Goal: Use online tool/utility: Utilize a website feature to perform a specific function

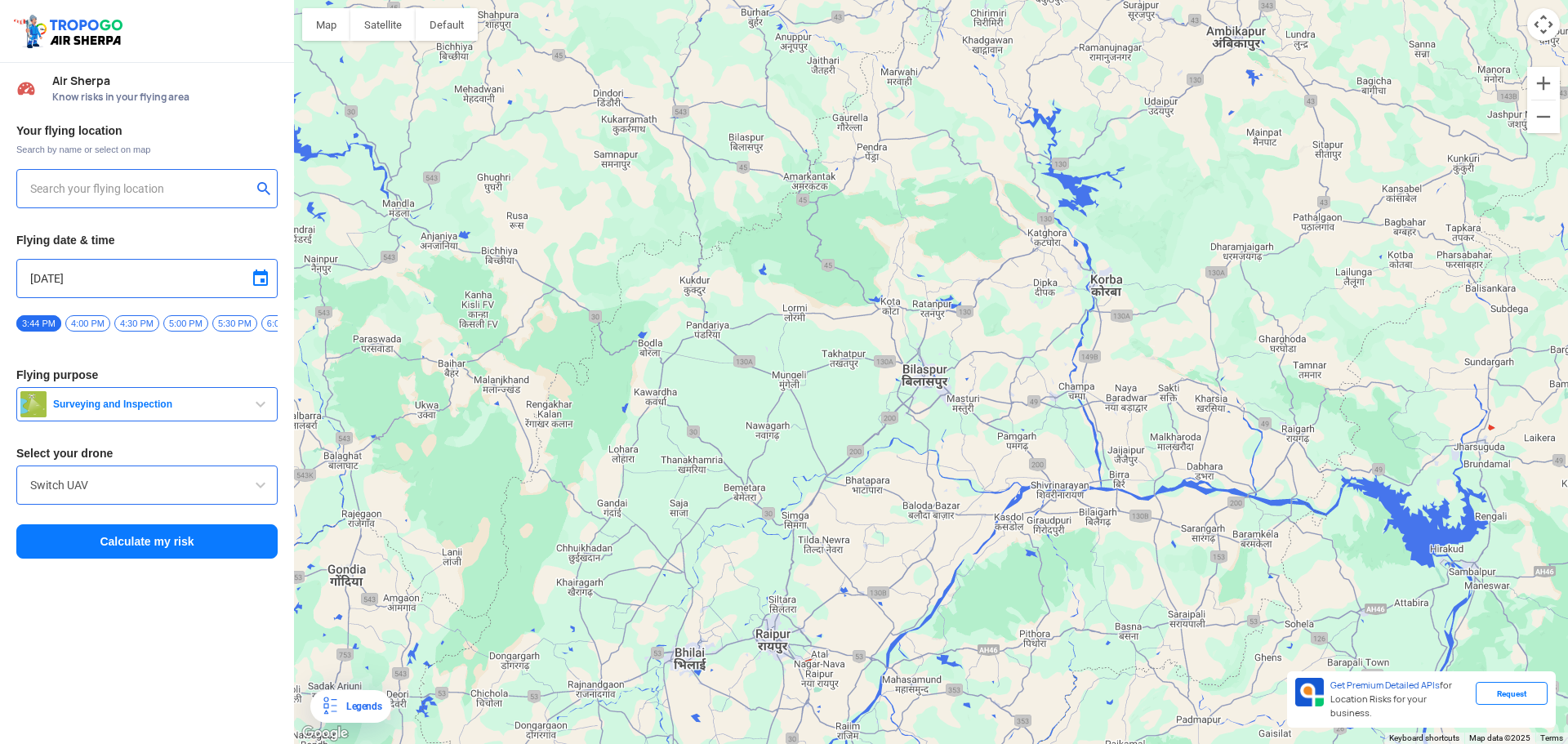
click at [248, 410] on span "Surveying and Inspection" at bounding box center [148, 405] width 204 height 13
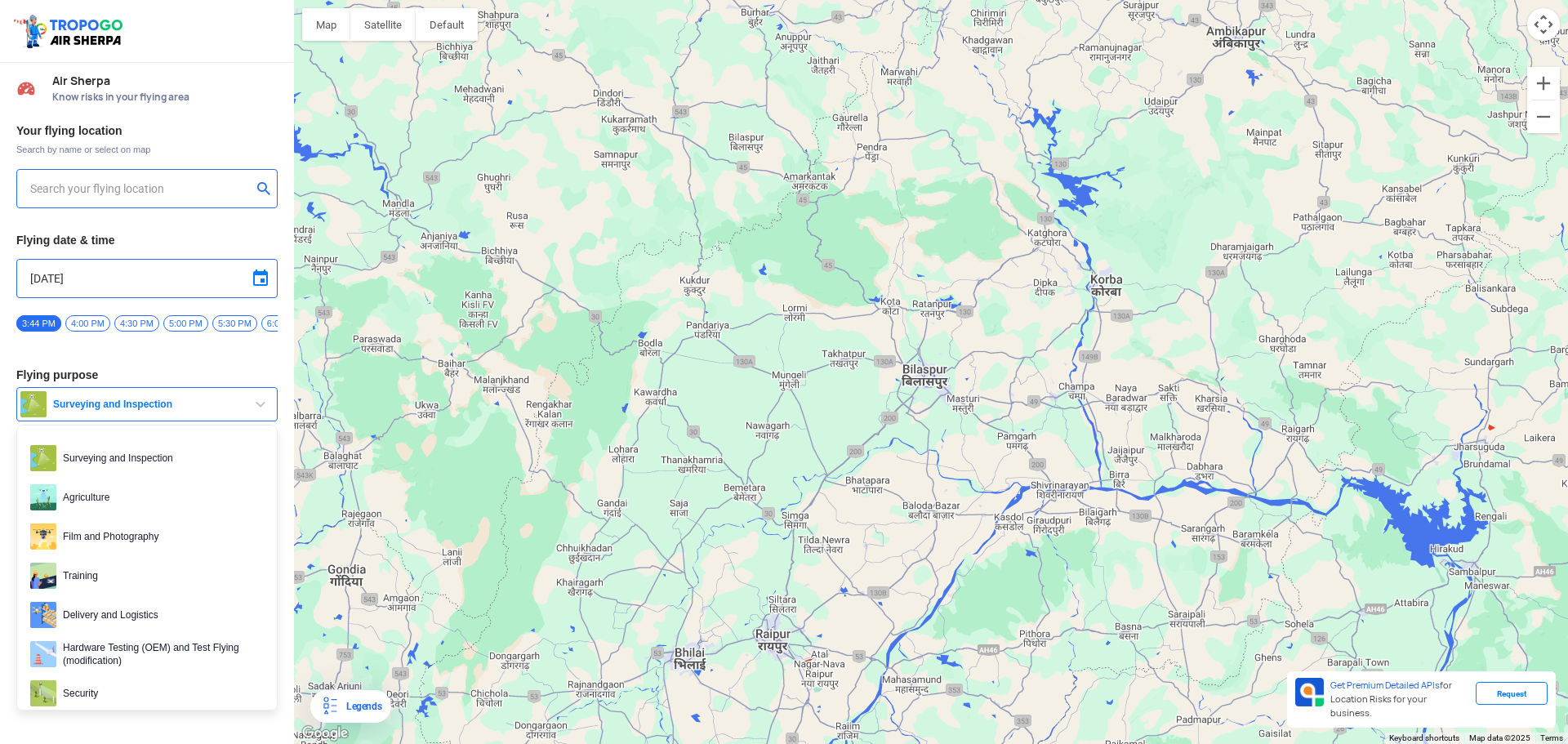
click at [248, 410] on span "Surveying and Inspection" at bounding box center [148, 405] width 204 height 13
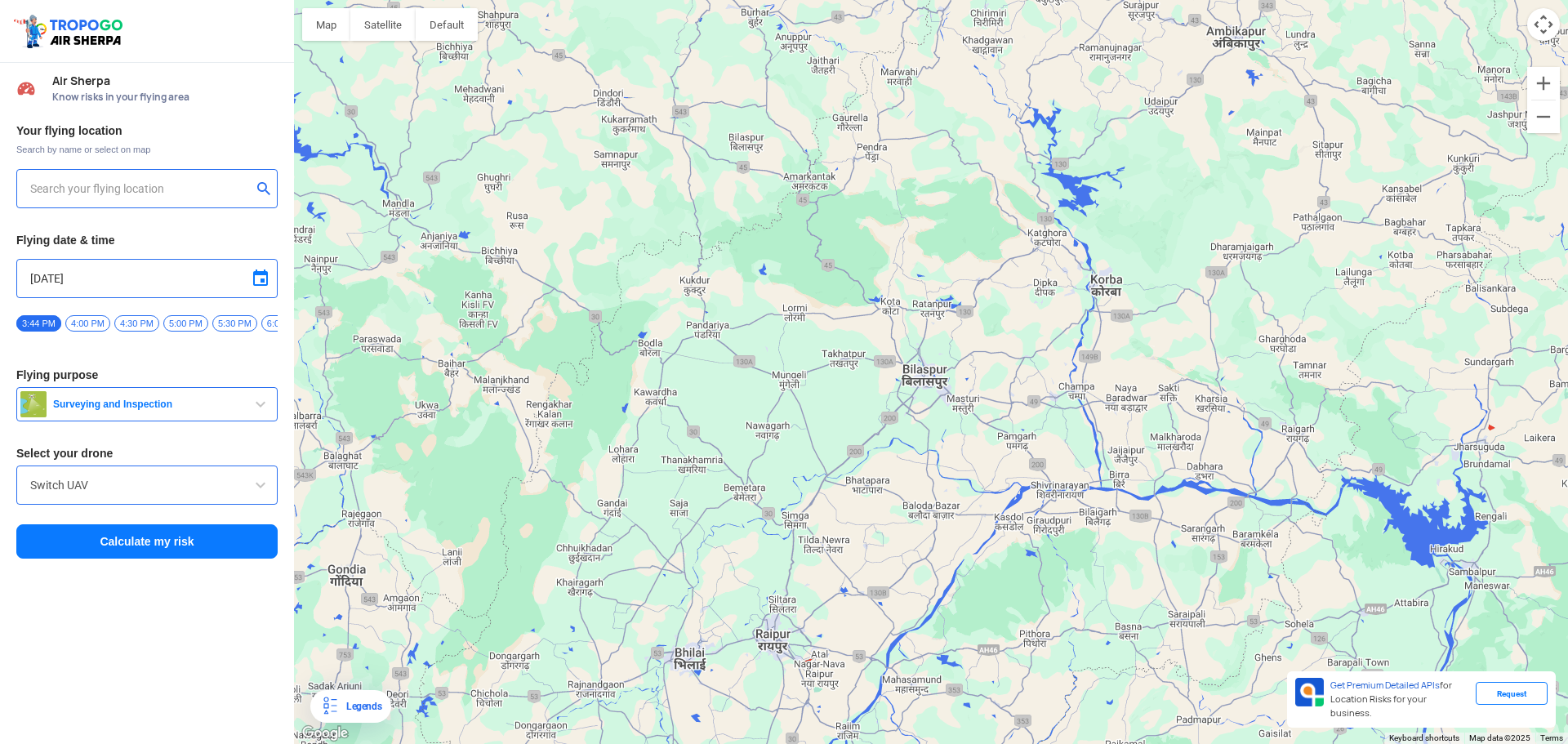
click at [240, 504] on div "Switch UAV" at bounding box center [146, 485] width 261 height 40
click at [264, 492] on span at bounding box center [260, 485] width 20 height 20
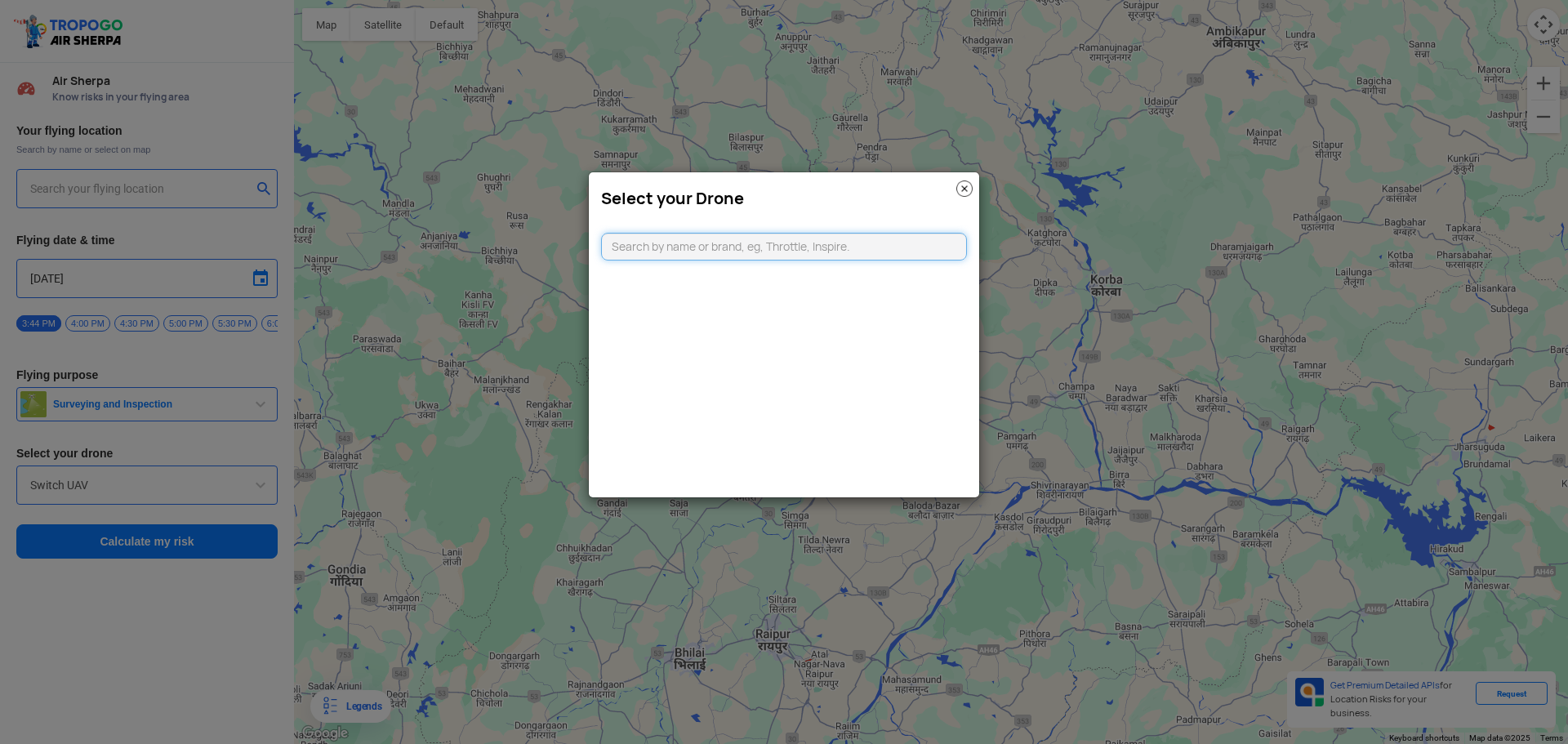
click at [877, 252] on input "text" at bounding box center [784, 246] width 366 height 27
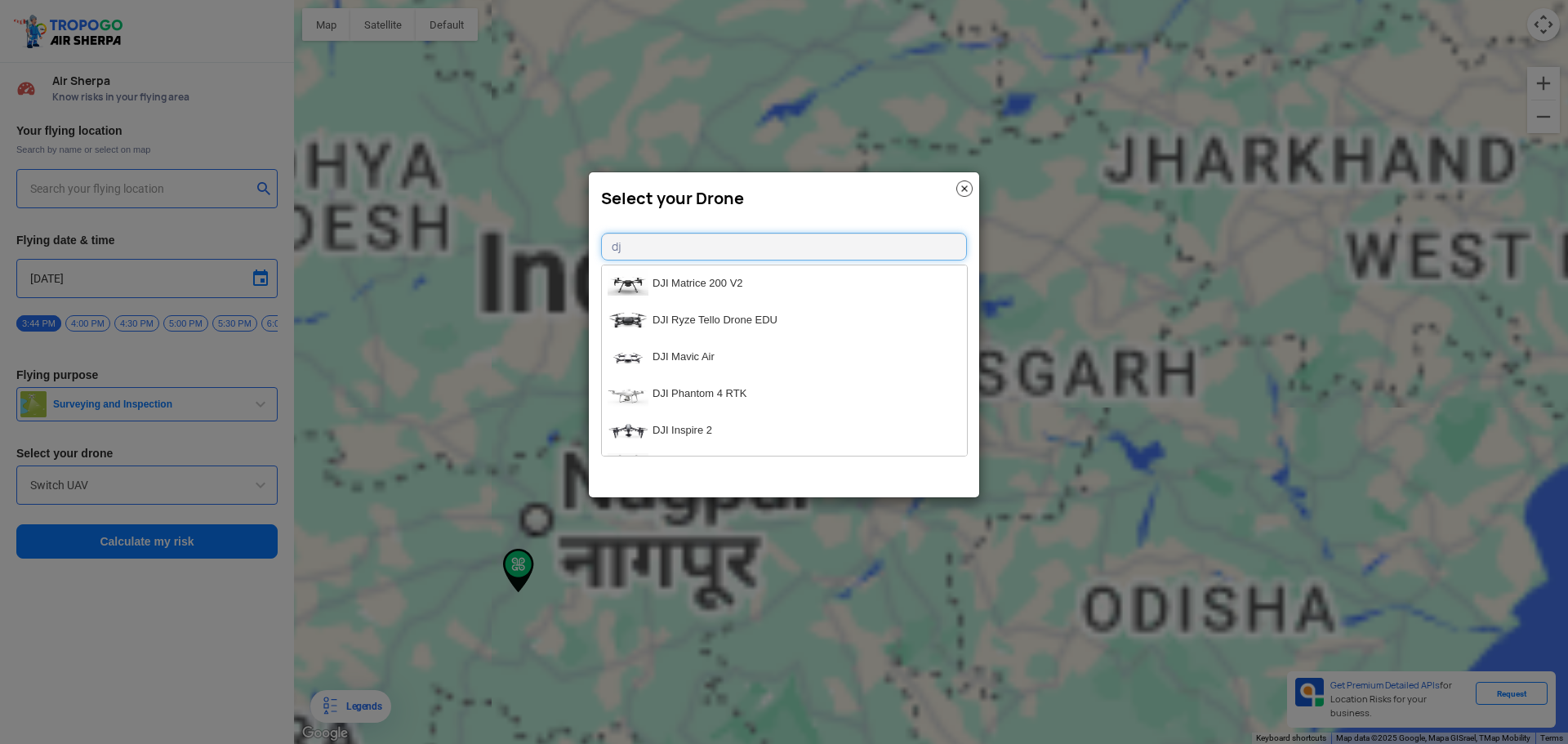
type input "dji"
type input "[STREET_ADDRESS]"
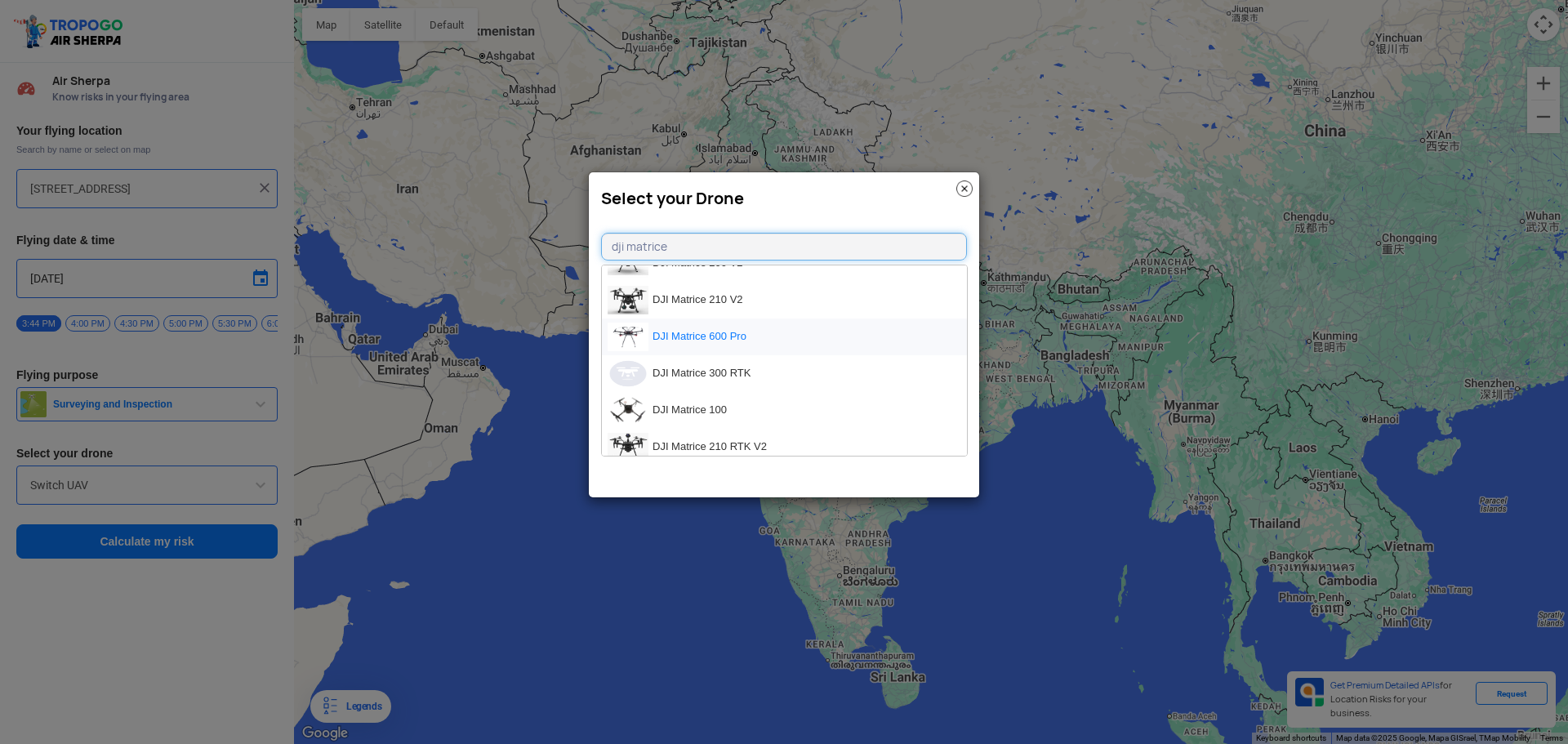
scroll to position [30, 0]
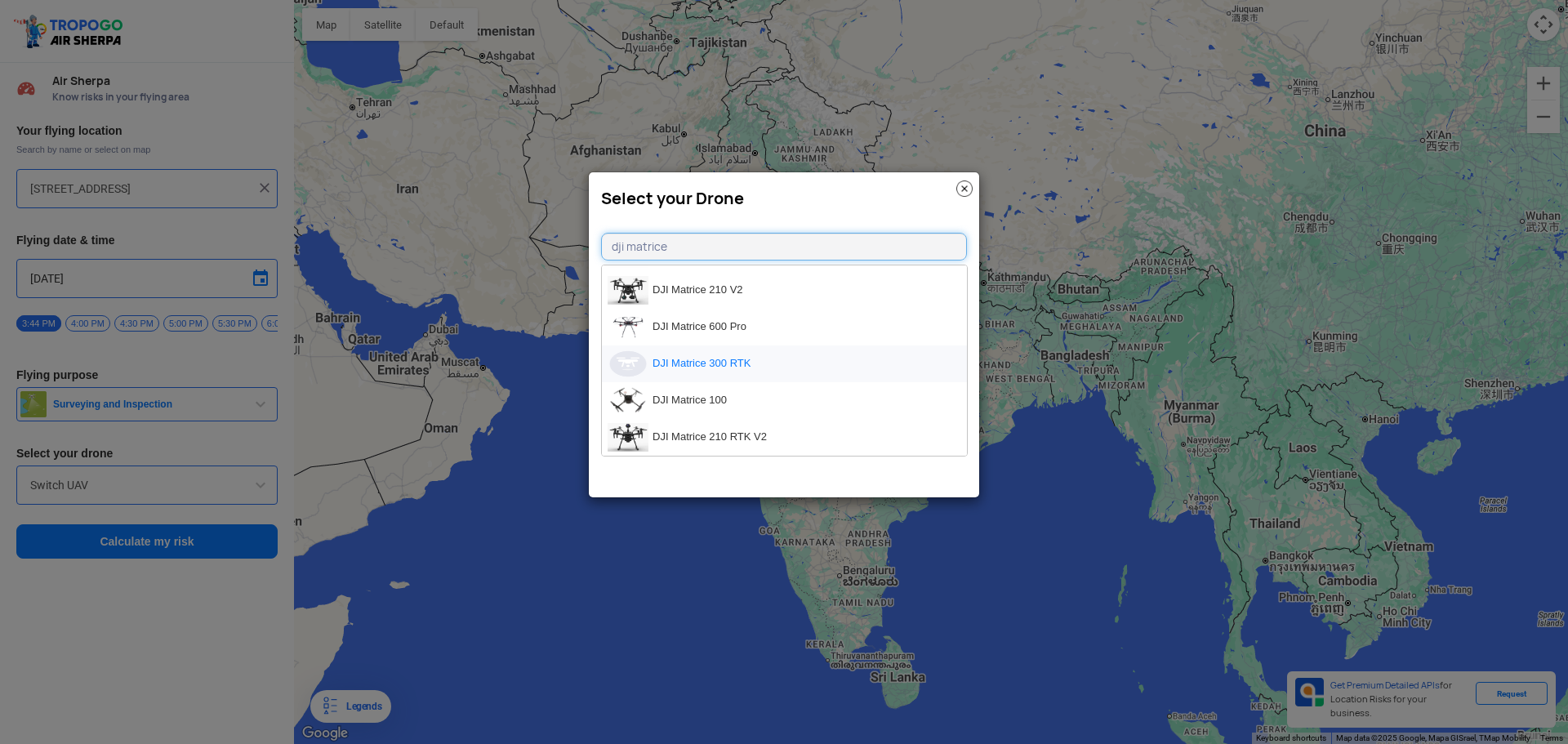
type input "dji matrice"
click at [752, 359] on li "DJI Matrice 300 RTK" at bounding box center [784, 363] width 365 height 37
type input "DJI Matrice 300 RTK"
type input "[object Object]"
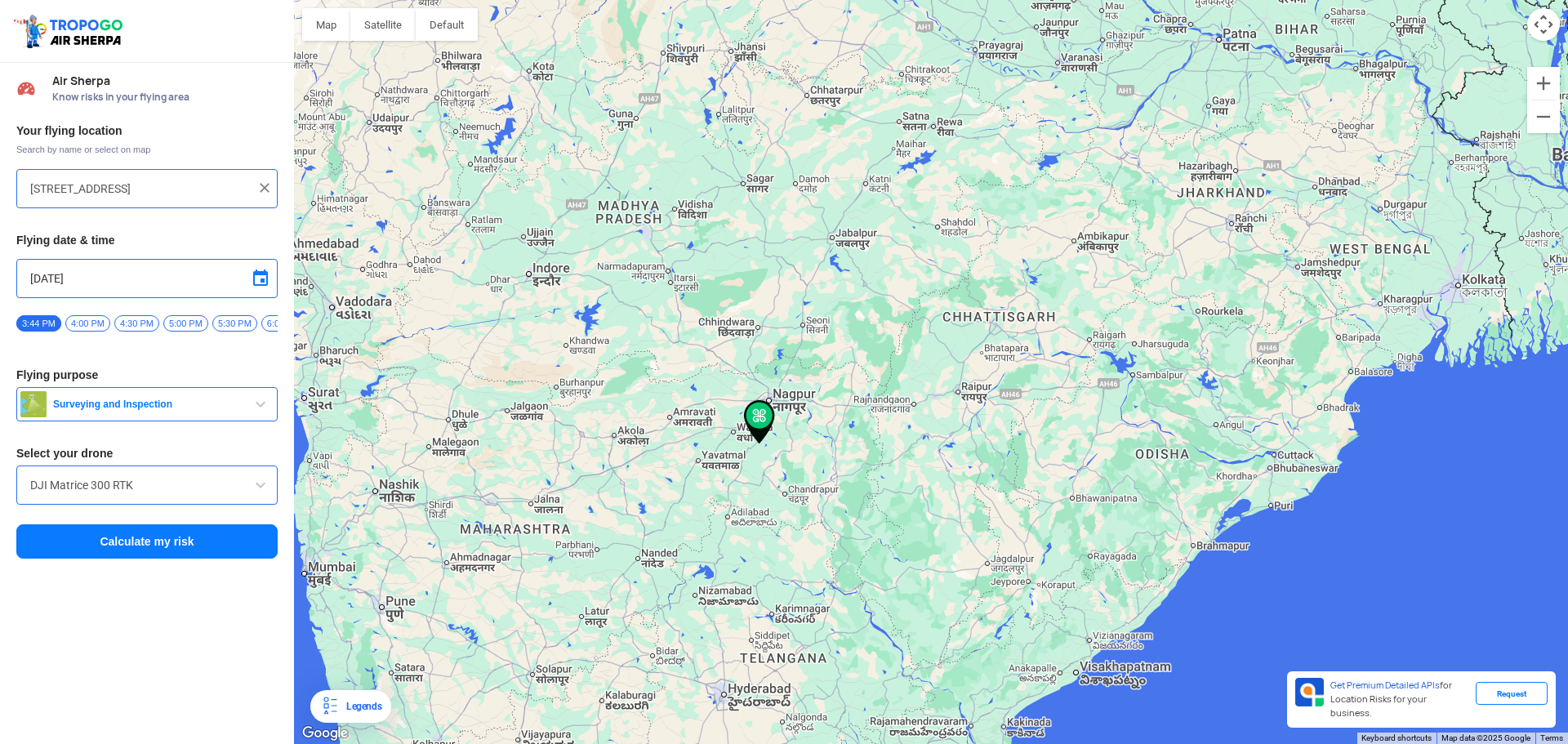
click at [893, 373] on div at bounding box center [931, 372] width 1274 height 744
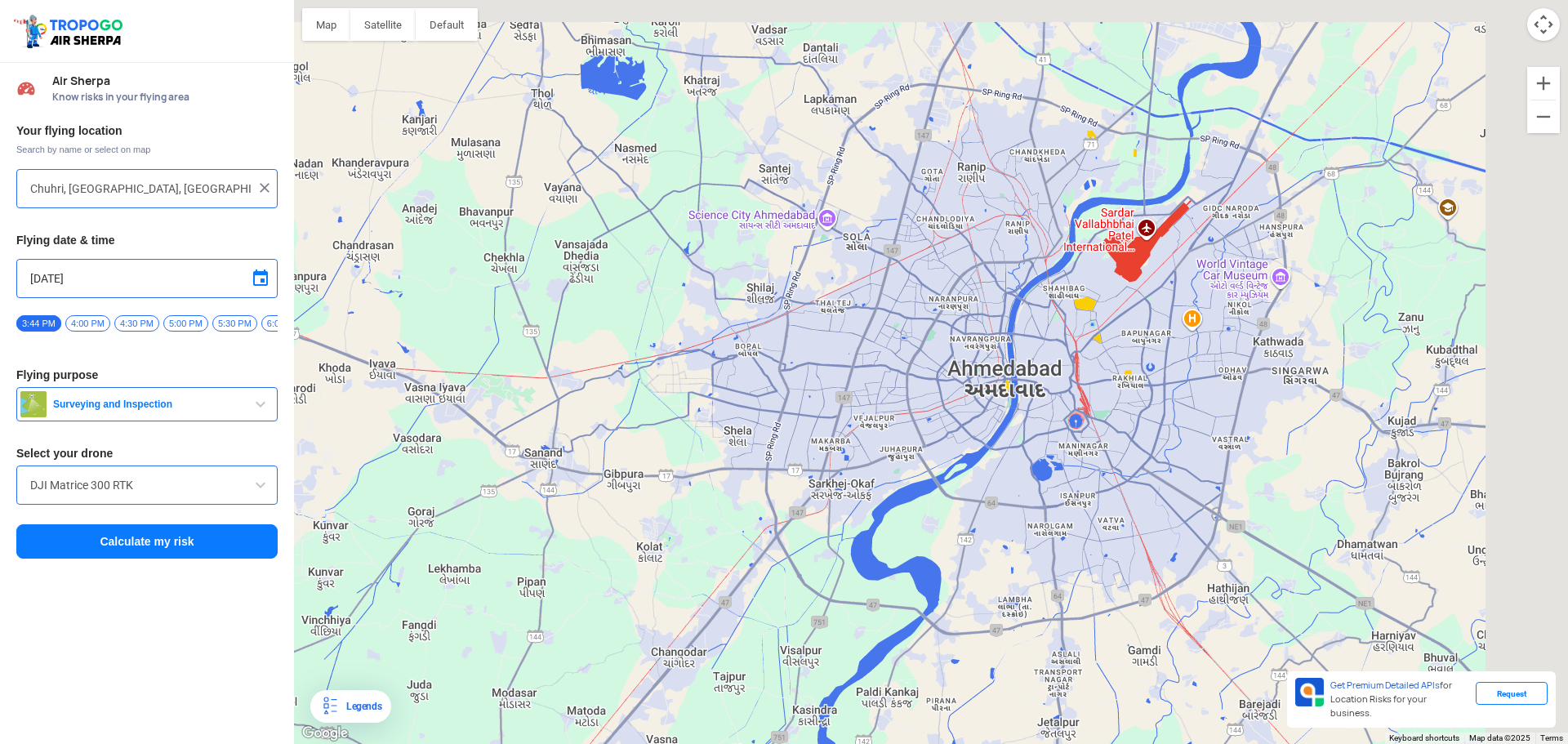
drag, startPoint x: 1154, startPoint y: 184, endPoint x: 966, endPoint y: 352, distance: 252.1
click at [966, 352] on div at bounding box center [931, 372] width 1274 height 744
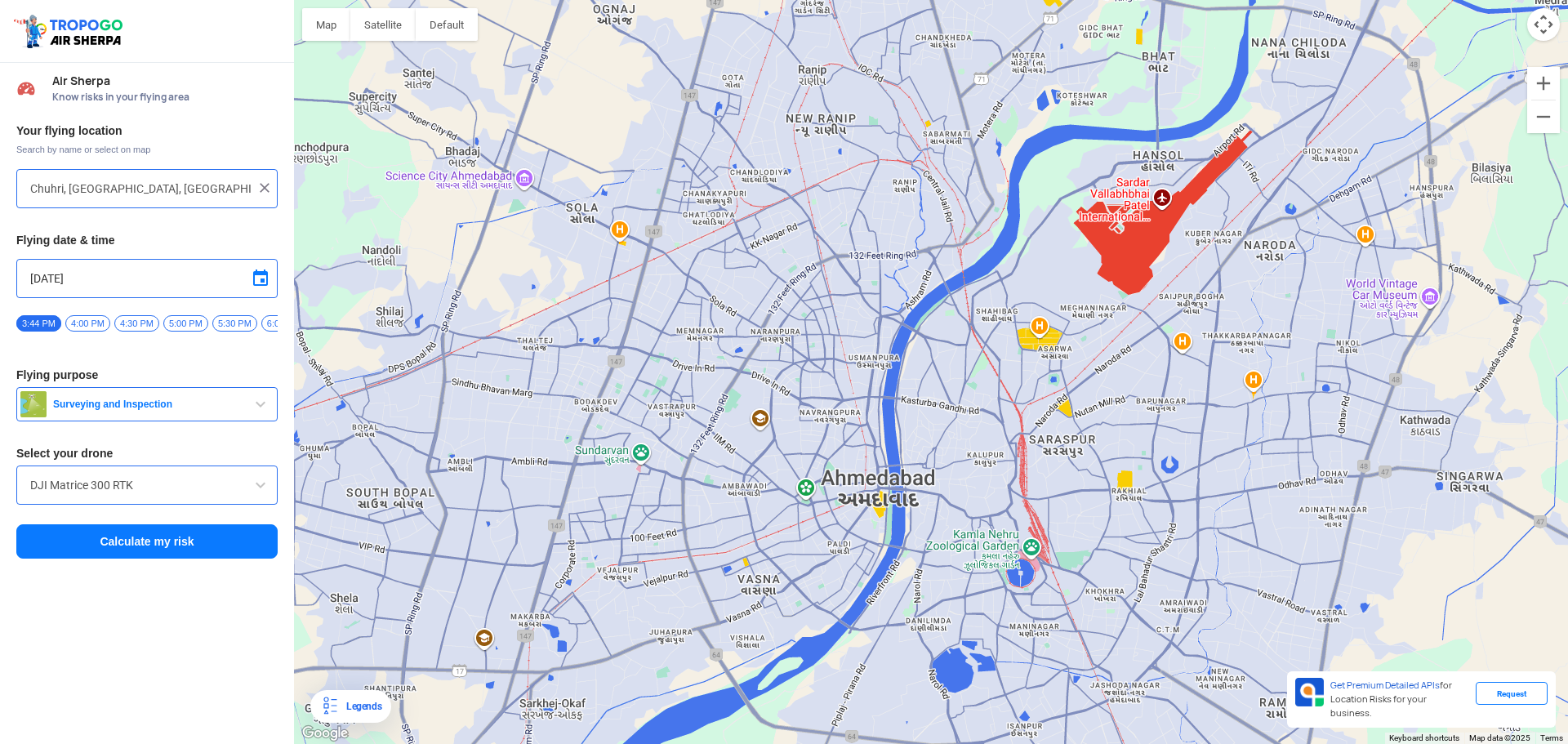
click at [726, 473] on div at bounding box center [931, 372] width 1274 height 744
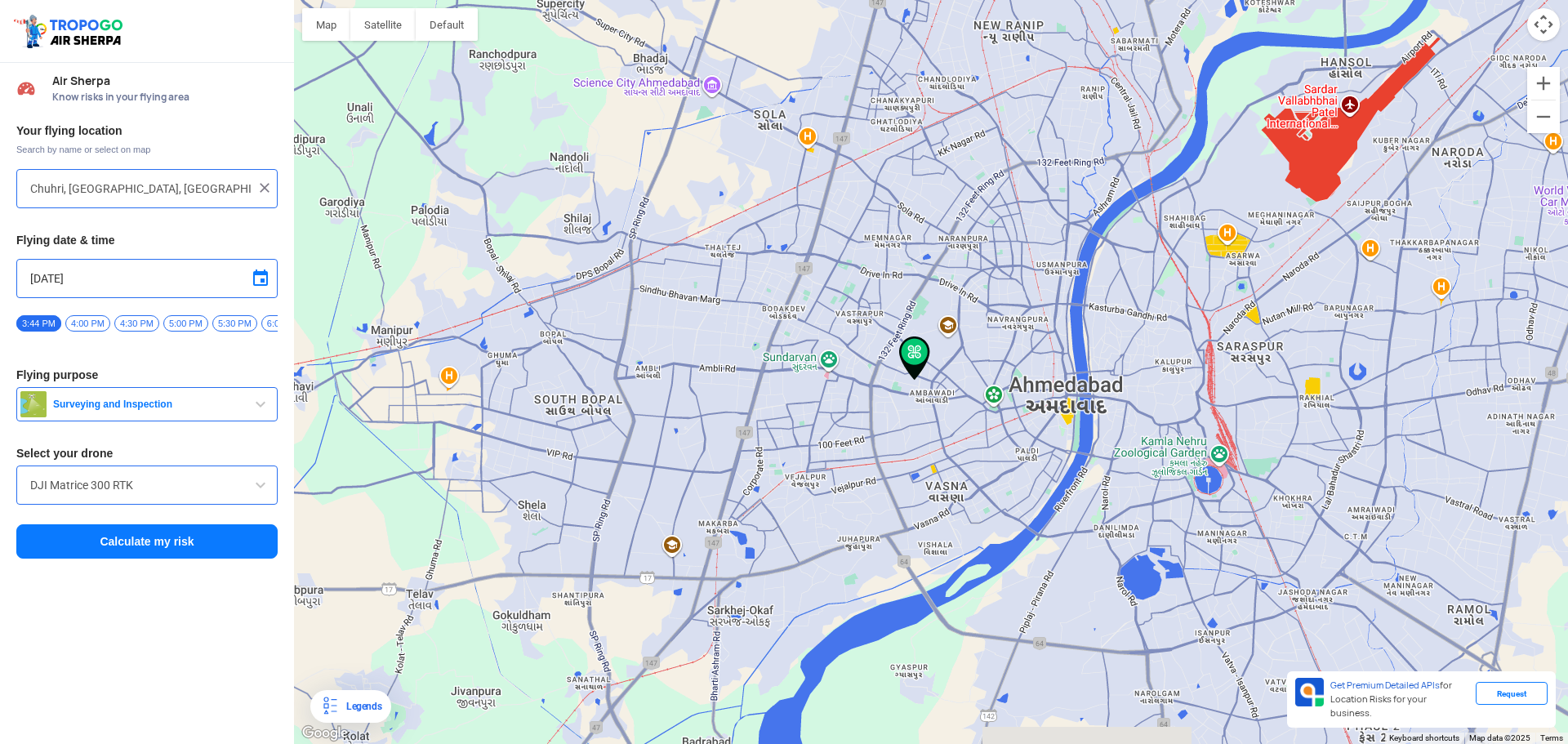
type input "[STREET_ADDRESS][PERSON_NAME]"
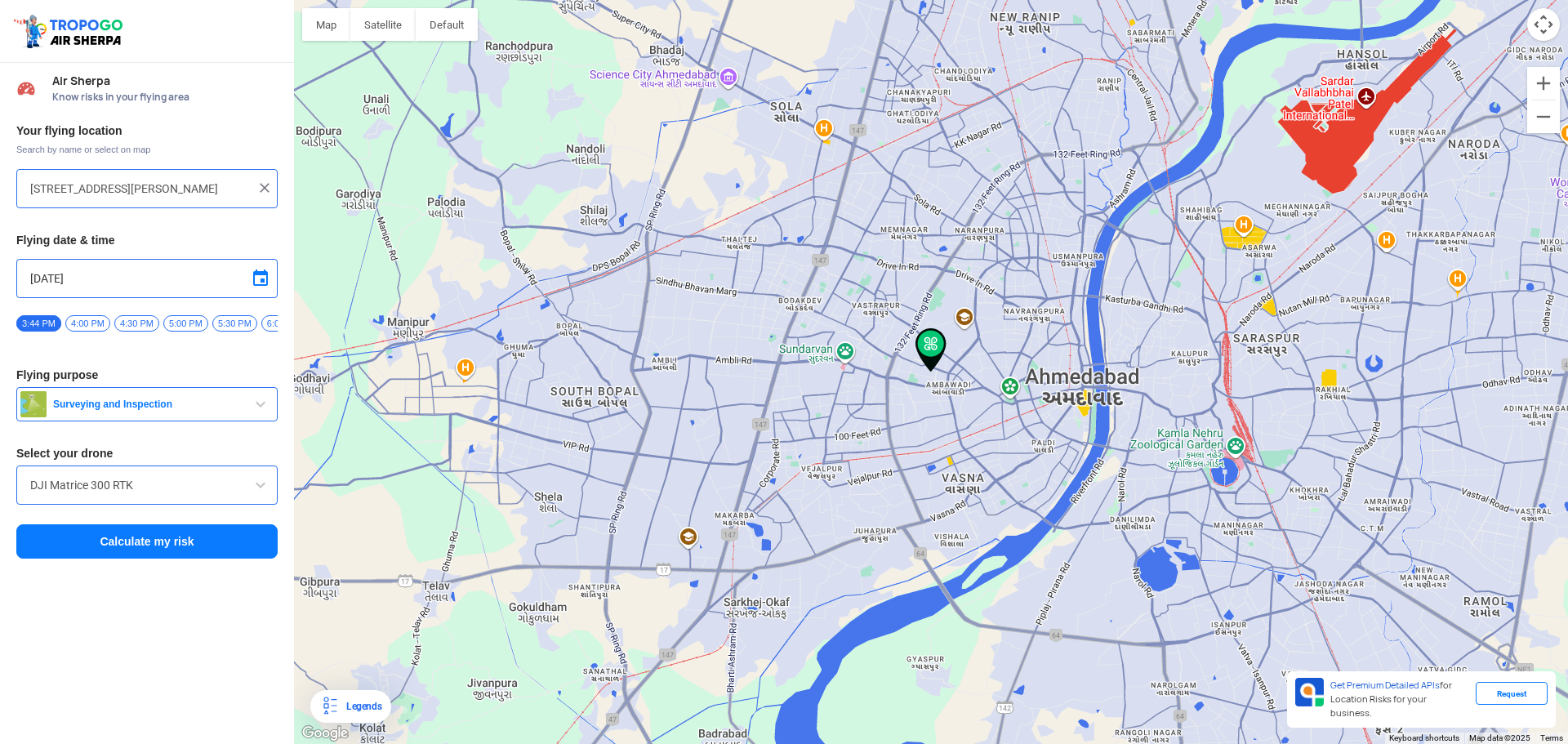
click at [209, 554] on button "Calculate my risk" at bounding box center [146, 541] width 261 height 34
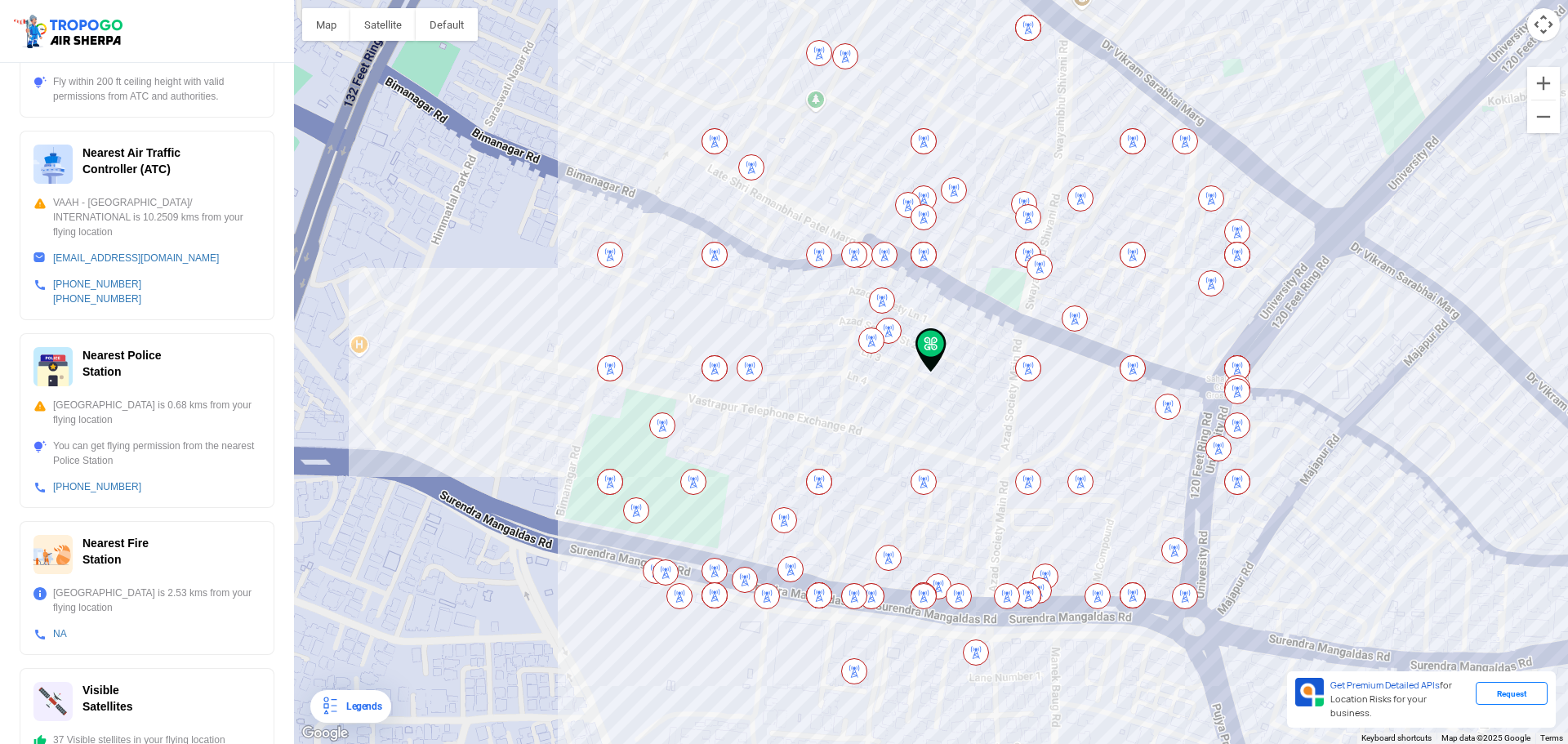
scroll to position [412, 0]
